Goal: Register for event/course

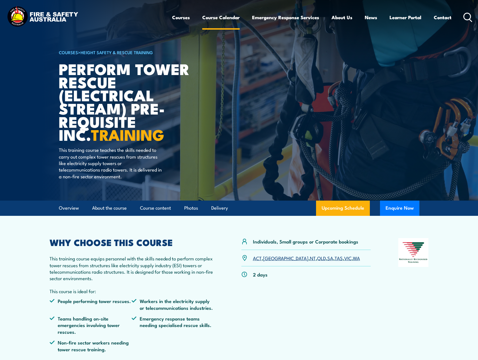
click at [215, 17] on link "Course Calendar" at bounding box center [220, 17] width 37 height 15
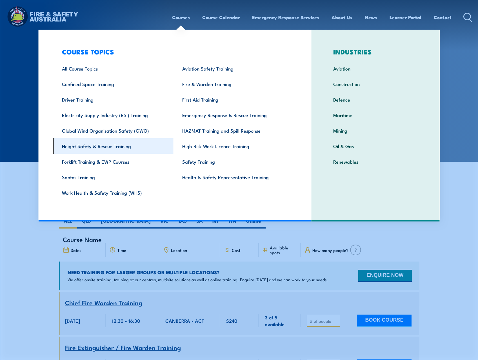
click at [94, 146] on link "Height Safety & Rescue Training" at bounding box center [113, 146] width 120 height 16
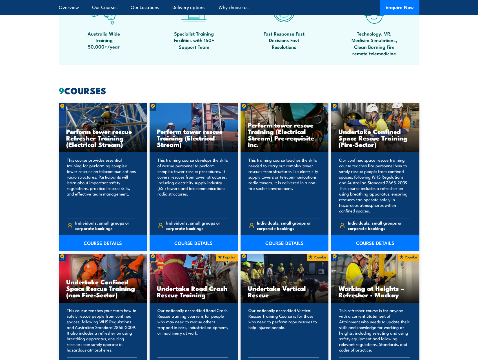
scroll to position [367, 0]
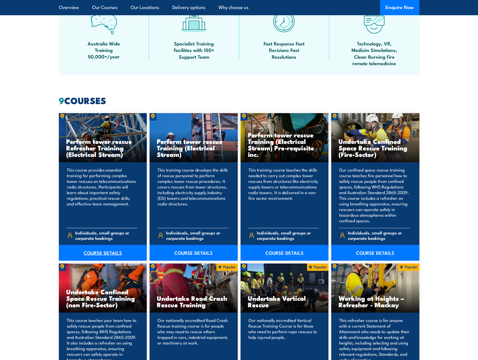
click at [94, 251] on link "COURSE DETAILS" at bounding box center [103, 253] width 88 height 16
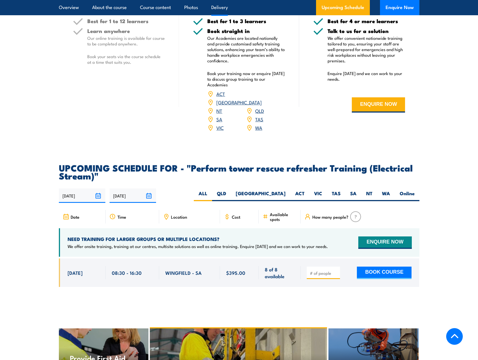
scroll to position [846, 0]
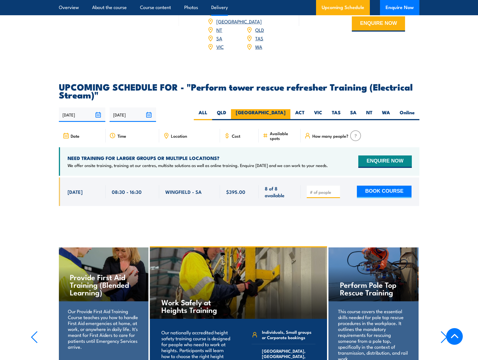
click at [279, 120] on label "[GEOGRAPHIC_DATA]" at bounding box center [260, 114] width 59 height 11
click at [286, 113] on input "[GEOGRAPHIC_DATA]" at bounding box center [288, 111] width 4 height 4
radio input "true"
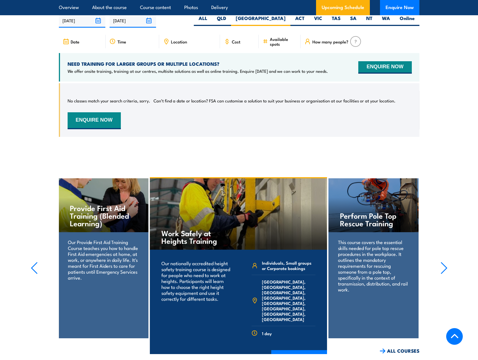
scroll to position [834, 0]
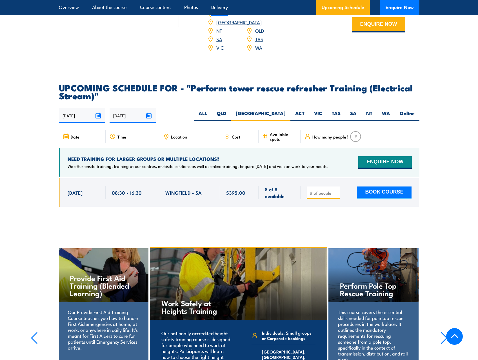
scroll to position [846, 0]
